Goal: Check status

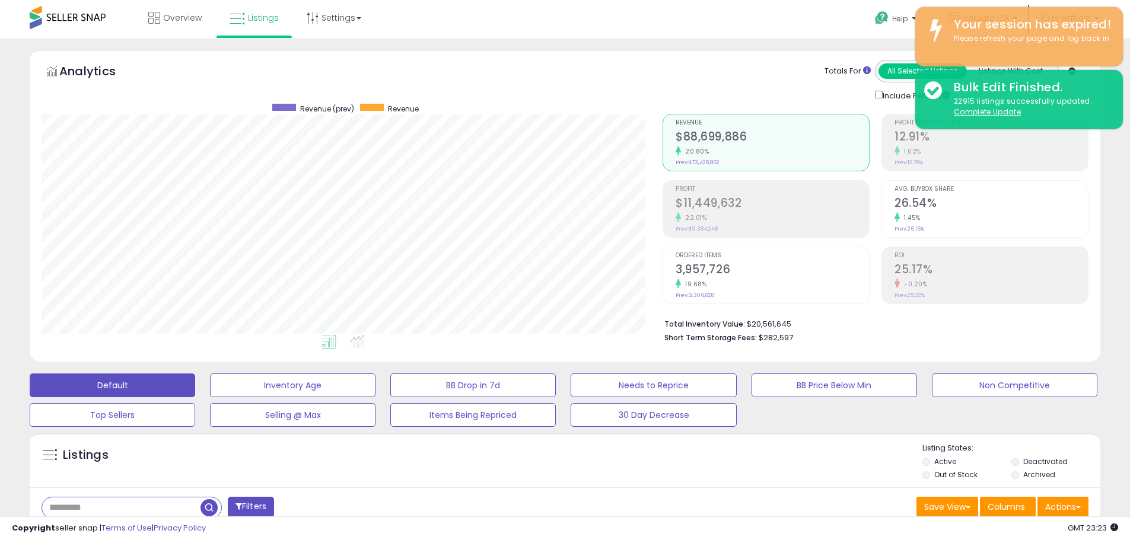
select select "**"
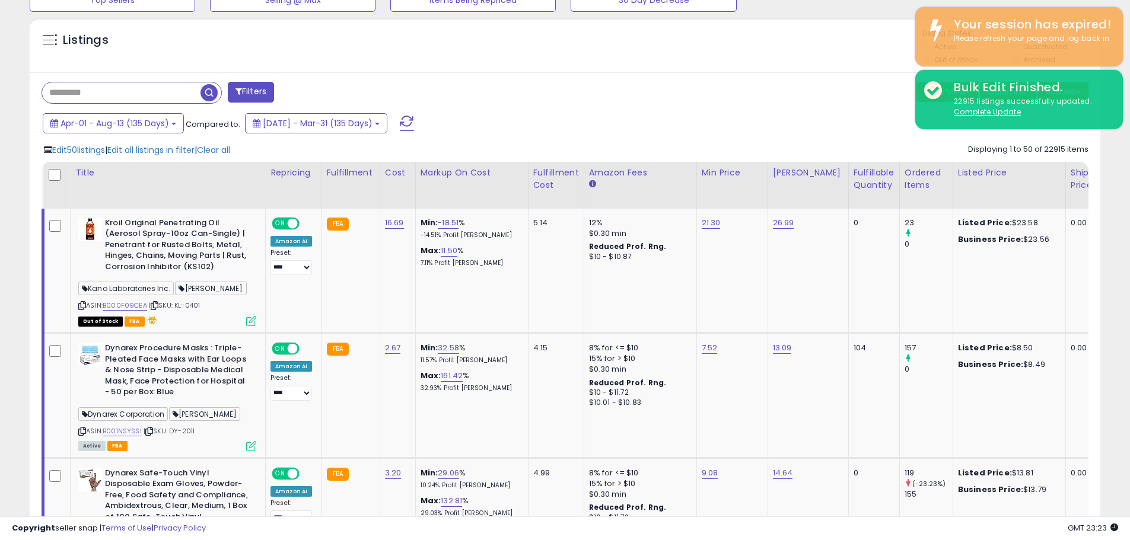
scroll to position [243, 621]
